Goal: Navigation & Orientation: Find specific page/section

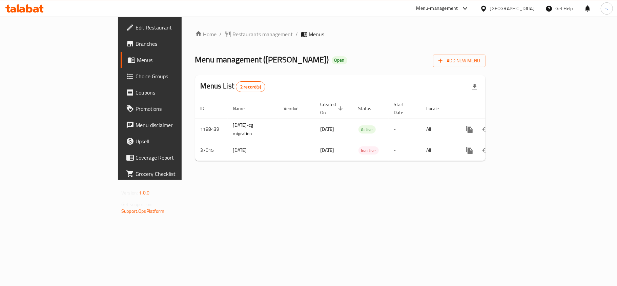
click at [490, 7] on div at bounding box center [485, 8] width 10 height 7
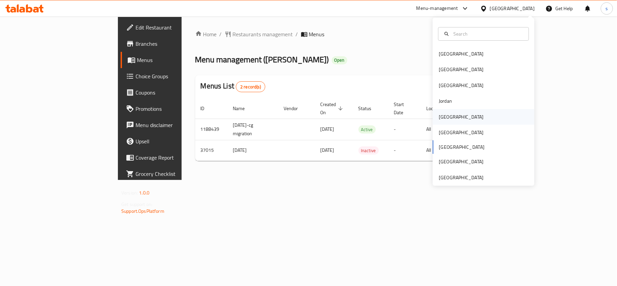
click at [442, 119] on div "[GEOGRAPHIC_DATA]" at bounding box center [461, 116] width 45 height 7
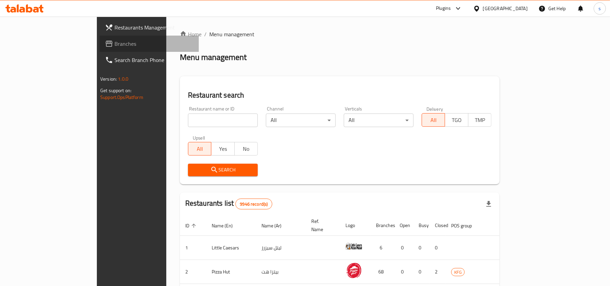
click at [114, 44] on span "Branches" at bounding box center [153, 44] width 79 height 8
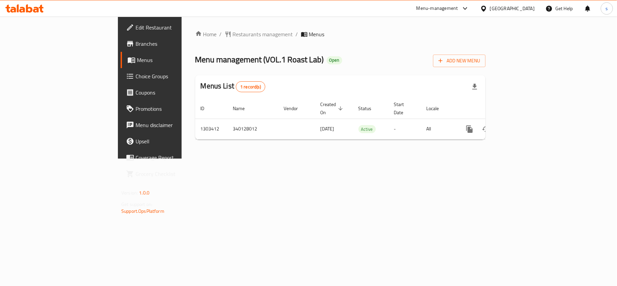
click at [528, 8] on div "[GEOGRAPHIC_DATA]" at bounding box center [512, 8] width 45 height 7
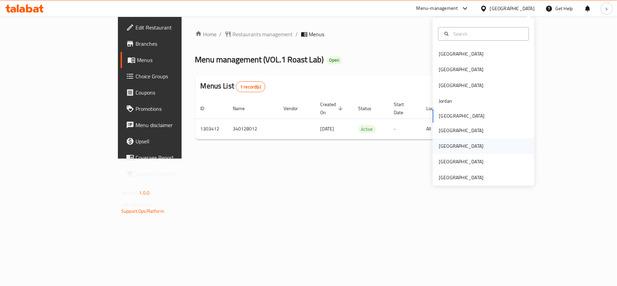
click at [442, 144] on div "[GEOGRAPHIC_DATA]" at bounding box center [461, 145] width 45 height 7
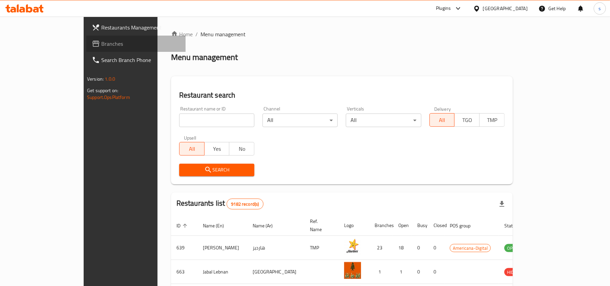
click at [101, 41] on span "Branches" at bounding box center [140, 44] width 79 height 8
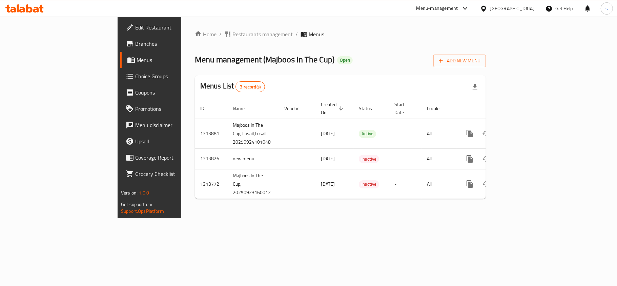
click at [135, 76] on span "Choice Groups" at bounding box center [175, 76] width 80 height 8
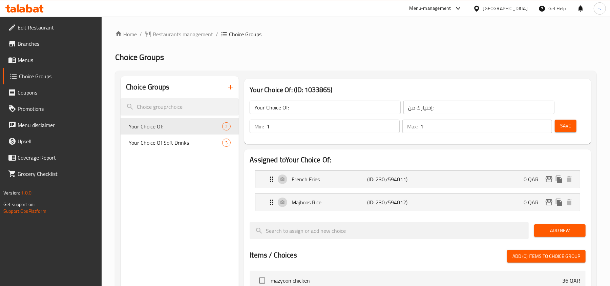
click at [524, 9] on div "[GEOGRAPHIC_DATA]" at bounding box center [505, 8] width 45 height 7
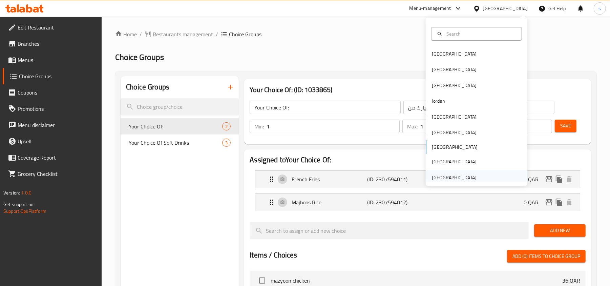
click at [459, 176] on div "[GEOGRAPHIC_DATA]" at bounding box center [454, 177] width 45 height 7
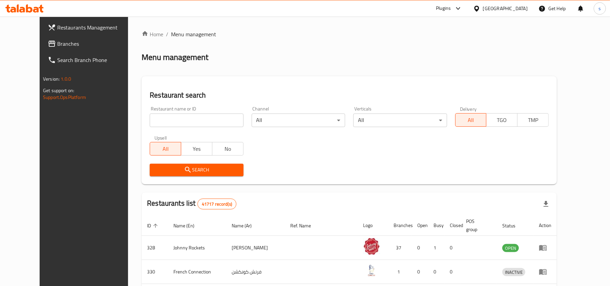
click at [57, 45] on span "Branches" at bounding box center [96, 44] width 79 height 8
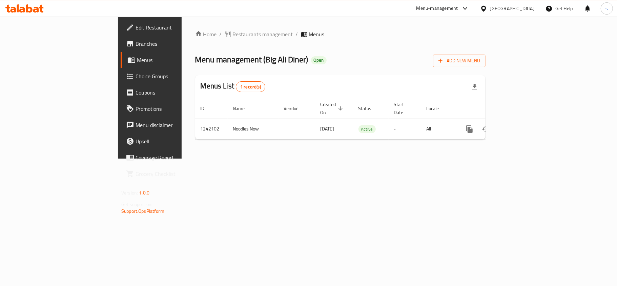
click at [507, 10] on div "[GEOGRAPHIC_DATA]" at bounding box center [512, 8] width 45 height 7
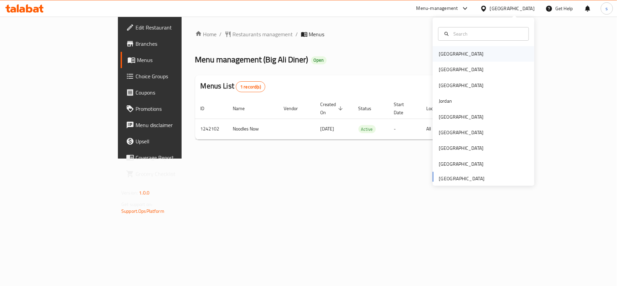
click at [448, 56] on div "[GEOGRAPHIC_DATA]" at bounding box center [461, 54] width 56 height 16
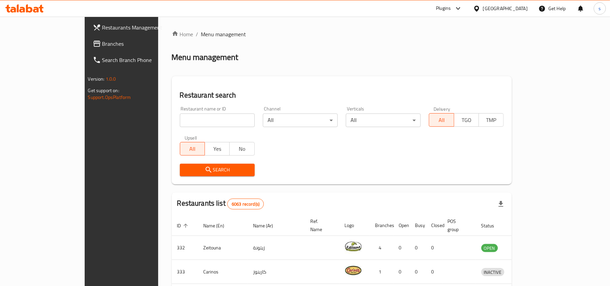
click at [517, 8] on div "[GEOGRAPHIC_DATA]" at bounding box center [505, 8] width 45 height 7
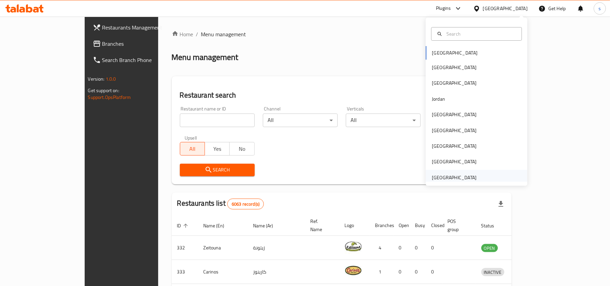
click at [452, 178] on div "[GEOGRAPHIC_DATA]" at bounding box center [454, 177] width 45 height 7
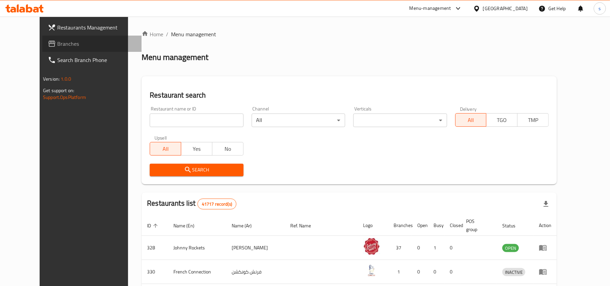
click at [57, 45] on span "Branches" at bounding box center [96, 44] width 79 height 8
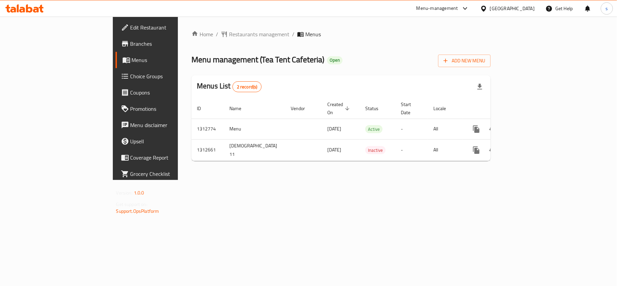
click at [499, 6] on div "[GEOGRAPHIC_DATA]" at bounding box center [512, 8] width 45 height 7
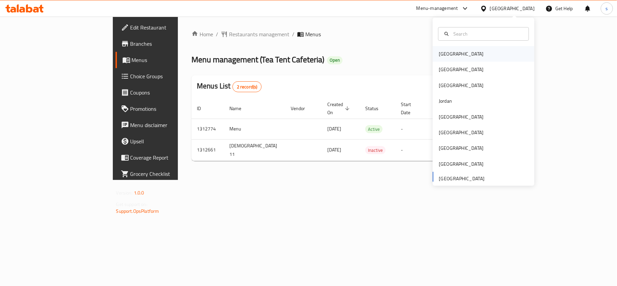
click at [441, 56] on div "[GEOGRAPHIC_DATA]" at bounding box center [461, 53] width 45 height 7
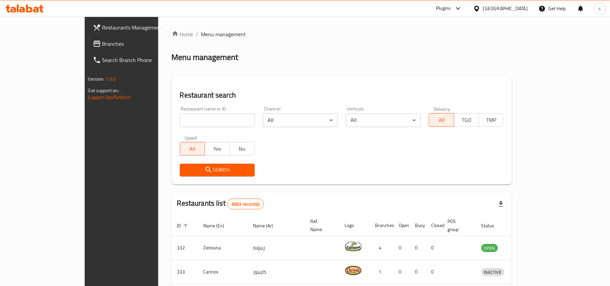
click at [523, 5] on div "[GEOGRAPHIC_DATA]" at bounding box center [505, 8] width 45 height 7
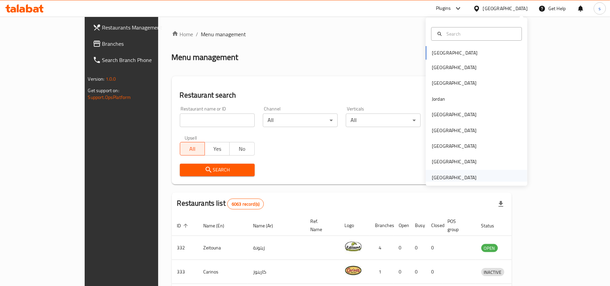
click at [465, 179] on div "[GEOGRAPHIC_DATA]" at bounding box center [454, 177] width 45 height 7
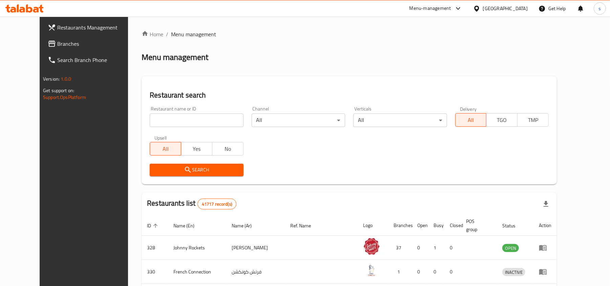
click at [57, 45] on span "Branches" at bounding box center [96, 44] width 79 height 8
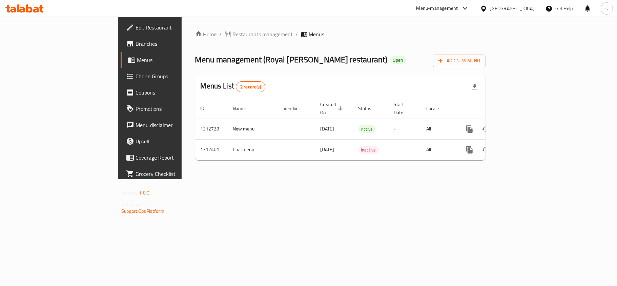
click at [507, 5] on div "[GEOGRAPHIC_DATA]" at bounding box center [512, 8] width 45 height 7
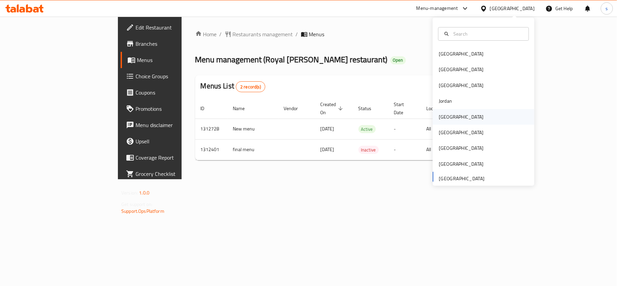
click at [438, 121] on div "[GEOGRAPHIC_DATA]" at bounding box center [461, 117] width 56 height 16
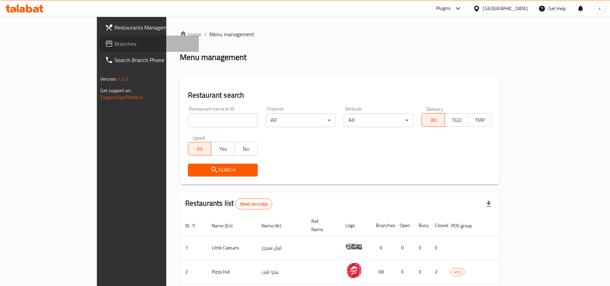
click at [114, 41] on span "Branches" at bounding box center [153, 44] width 79 height 8
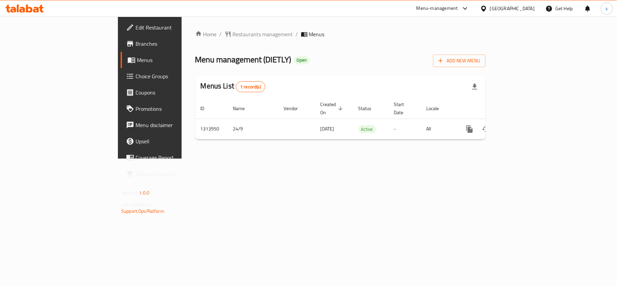
click at [530, 6] on div "[GEOGRAPHIC_DATA]" at bounding box center [512, 8] width 45 height 7
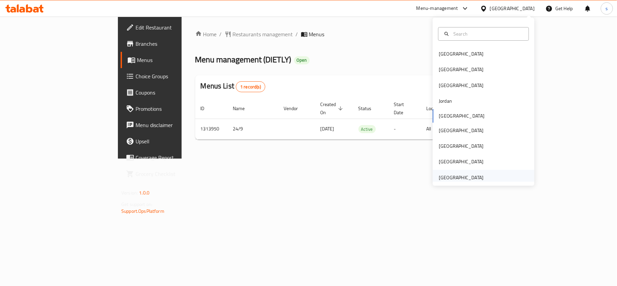
click at [447, 175] on div "[GEOGRAPHIC_DATA]" at bounding box center [461, 177] width 45 height 7
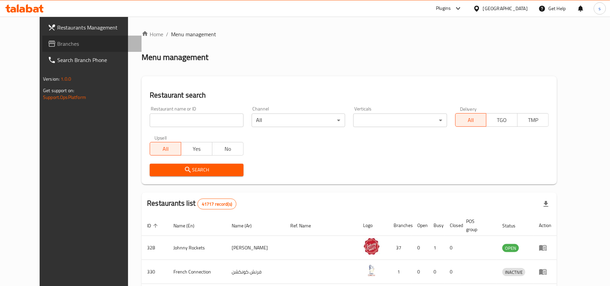
click at [57, 44] on span "Branches" at bounding box center [96, 44] width 79 height 8
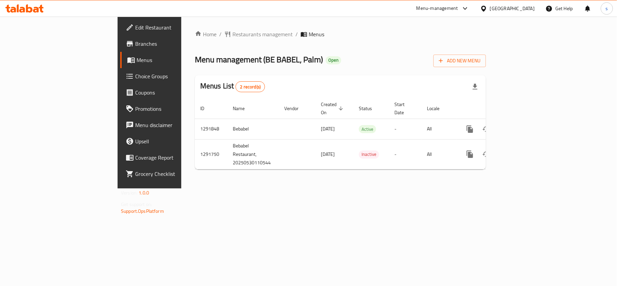
click at [524, 5] on div "[GEOGRAPHIC_DATA]" at bounding box center [512, 8] width 45 height 7
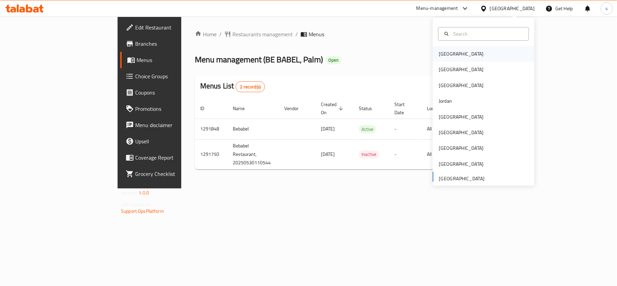
click at [439, 56] on div "[GEOGRAPHIC_DATA]" at bounding box center [461, 53] width 45 height 7
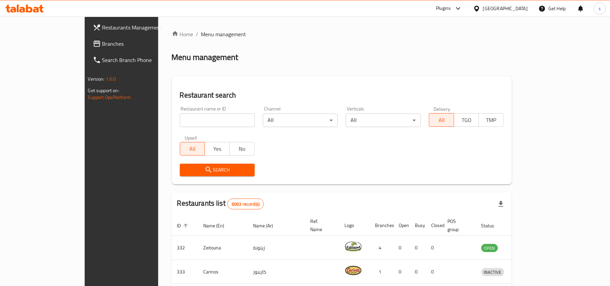
click at [516, 11] on div "[GEOGRAPHIC_DATA]" at bounding box center [505, 8] width 45 height 7
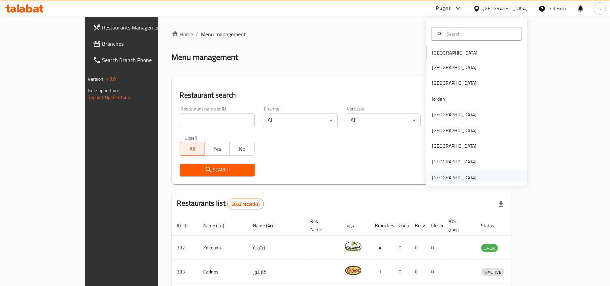
click at [443, 177] on div "[GEOGRAPHIC_DATA]" at bounding box center [454, 177] width 45 height 7
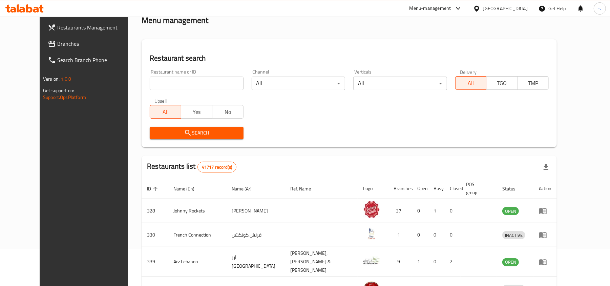
scroll to position [45, 0]
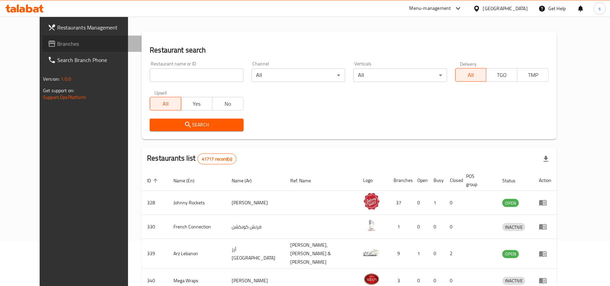
click at [57, 43] on span "Branches" at bounding box center [96, 44] width 79 height 8
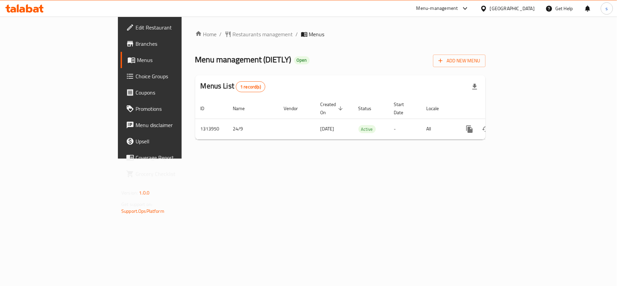
click at [529, 9] on div "Kuwait" at bounding box center [512, 8] width 45 height 7
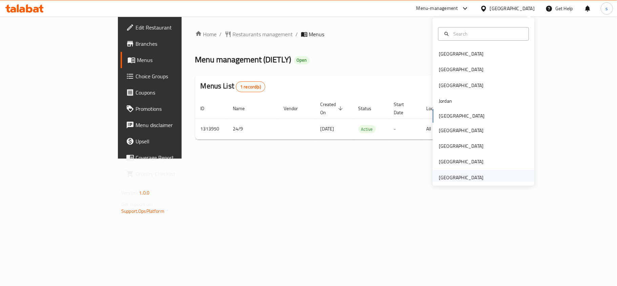
click at [468, 178] on div "[GEOGRAPHIC_DATA]" at bounding box center [461, 177] width 45 height 7
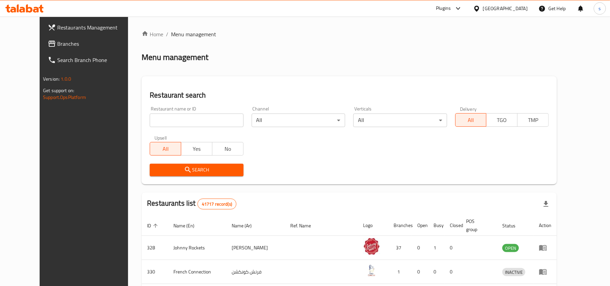
click at [57, 46] on span "Branches" at bounding box center [96, 44] width 79 height 8
